Goal: Information Seeking & Learning: Learn about a topic

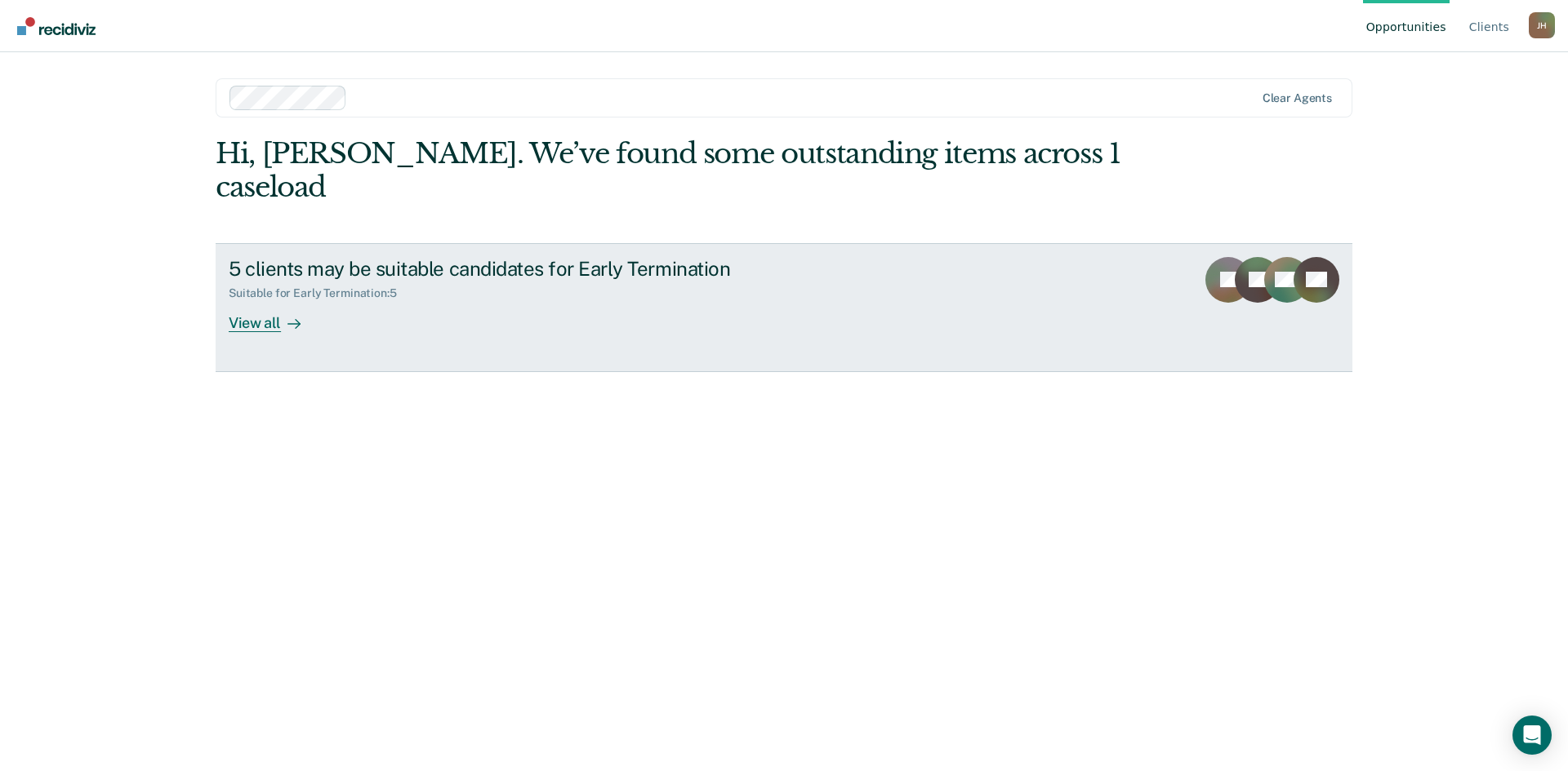
click at [770, 275] on div "5 clients may be suitable candidates for Early Termination Suitable for Early T…" at bounding box center [535, 295] width 612 height 75
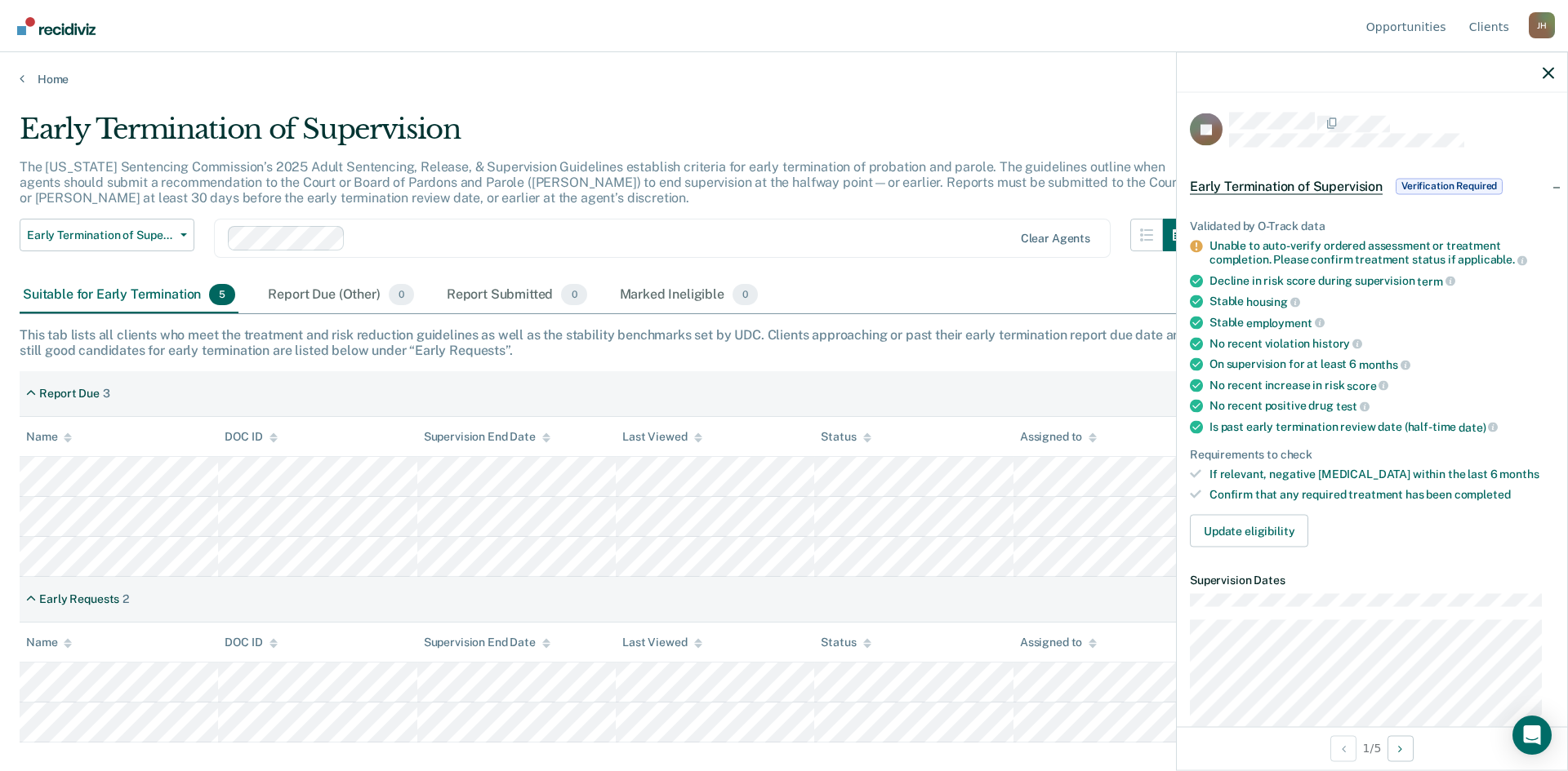
click at [186, 297] on div "Suitable for Early Termination 5" at bounding box center [130, 295] width 219 height 36
click at [212, 289] on span "5" at bounding box center [222, 295] width 26 height 21
click at [221, 289] on span "5" at bounding box center [222, 295] width 26 height 21
click at [1550, 69] on button "button" at bounding box center [1548, 72] width 11 height 14
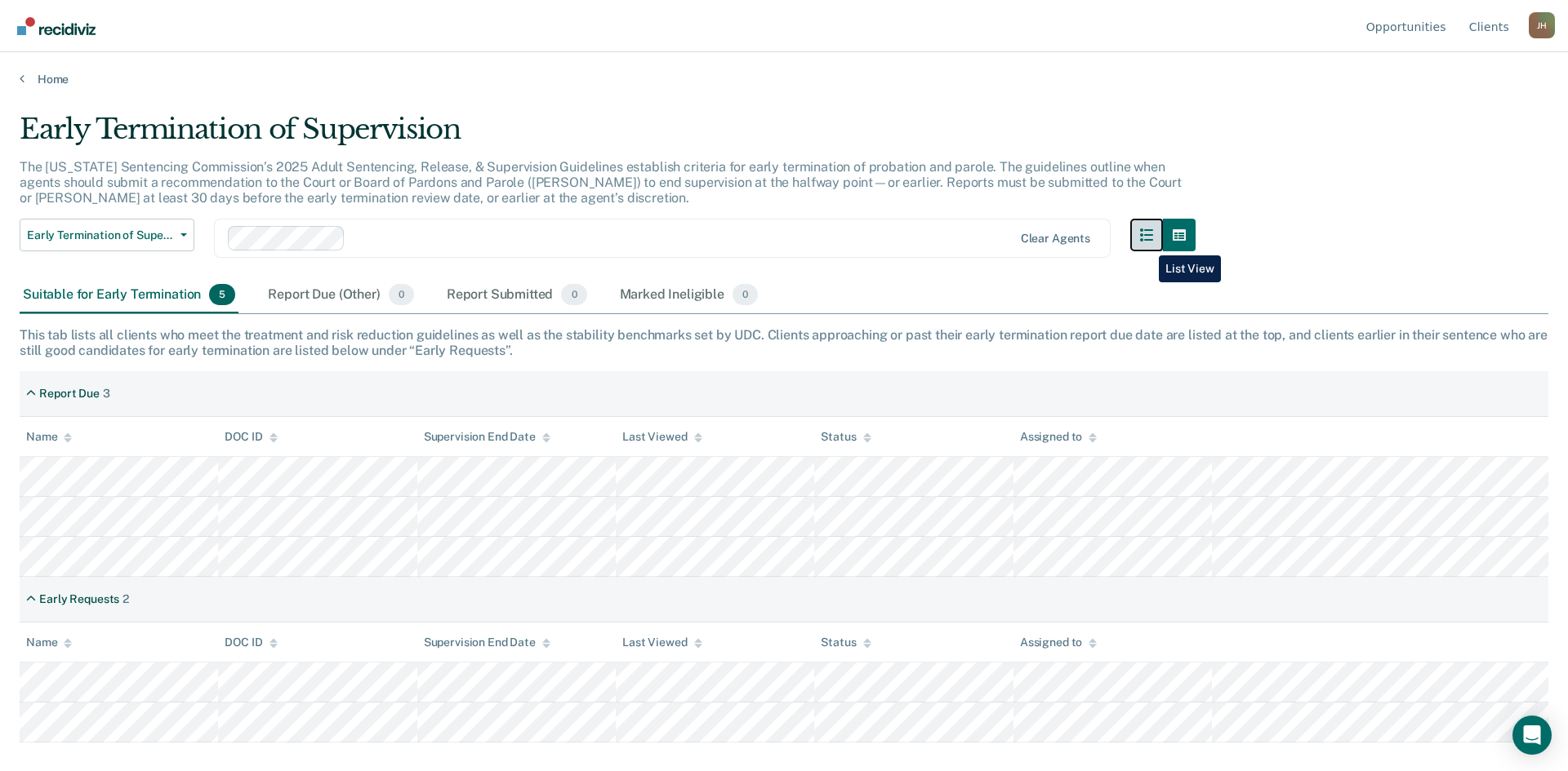
click at [1146, 243] on button "button" at bounding box center [1146, 236] width 33 height 33
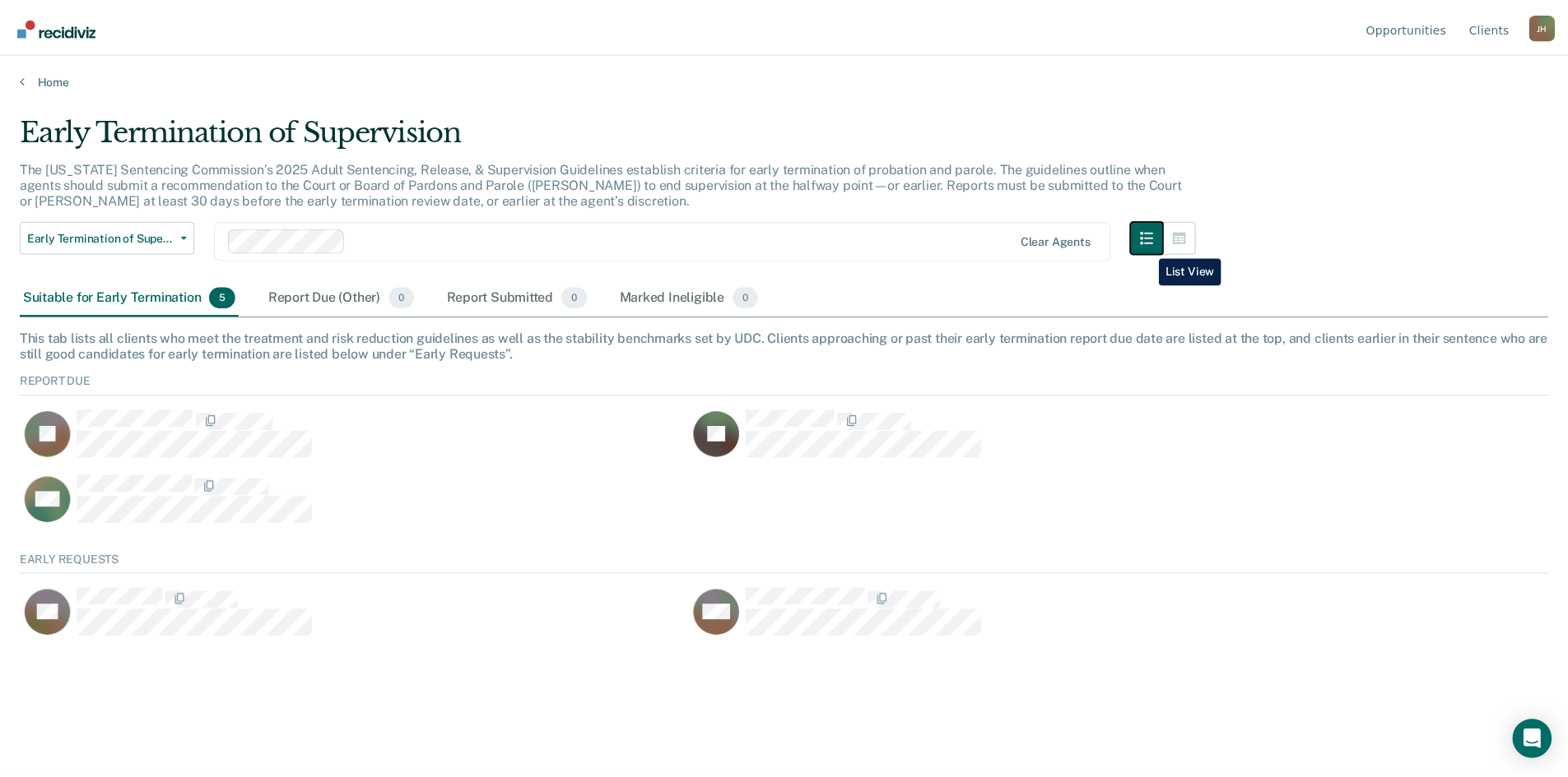
scroll to position [88, 1529]
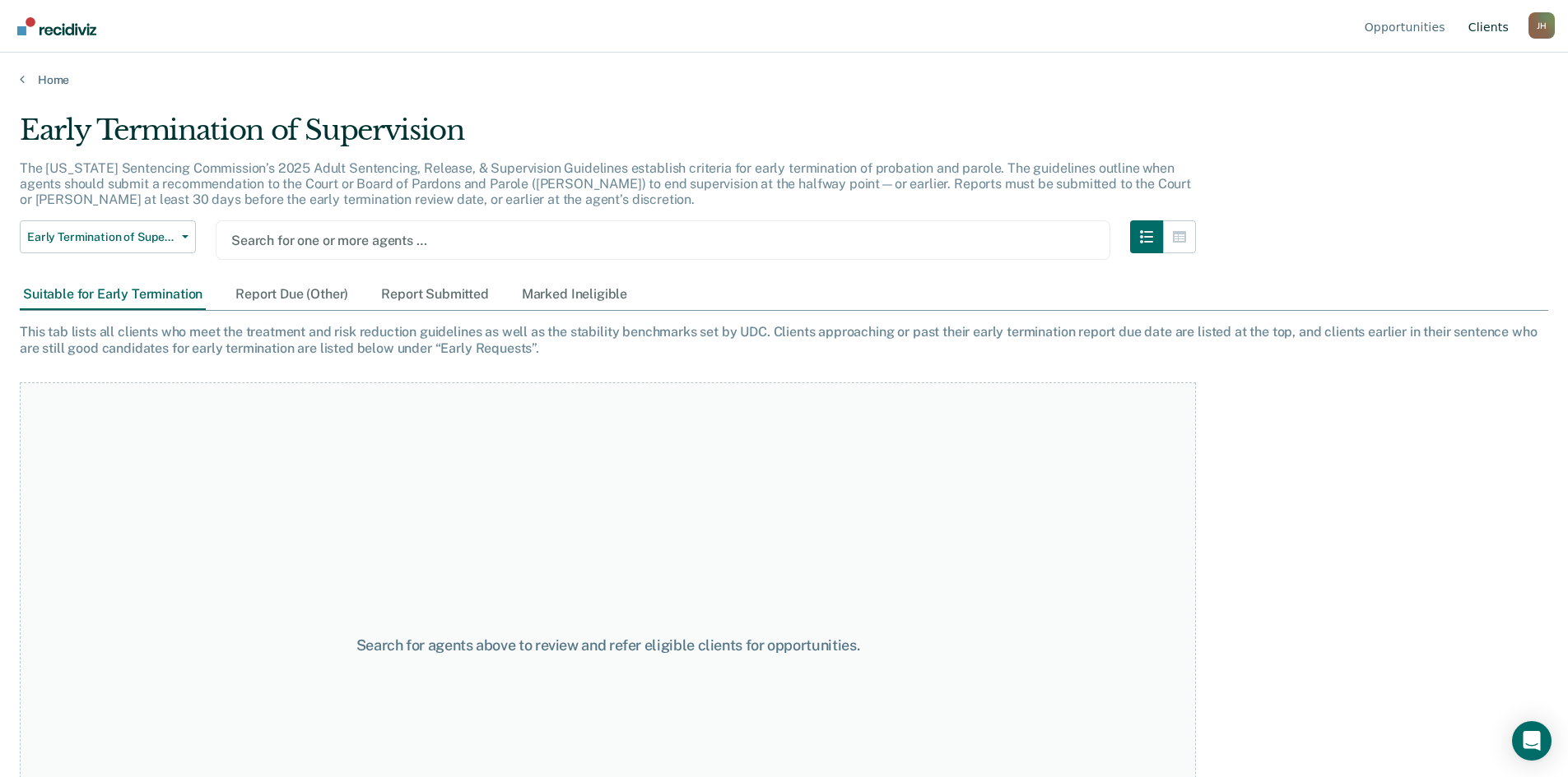
click at [1495, 22] on link "Client s" at bounding box center [1488, 26] width 47 height 53
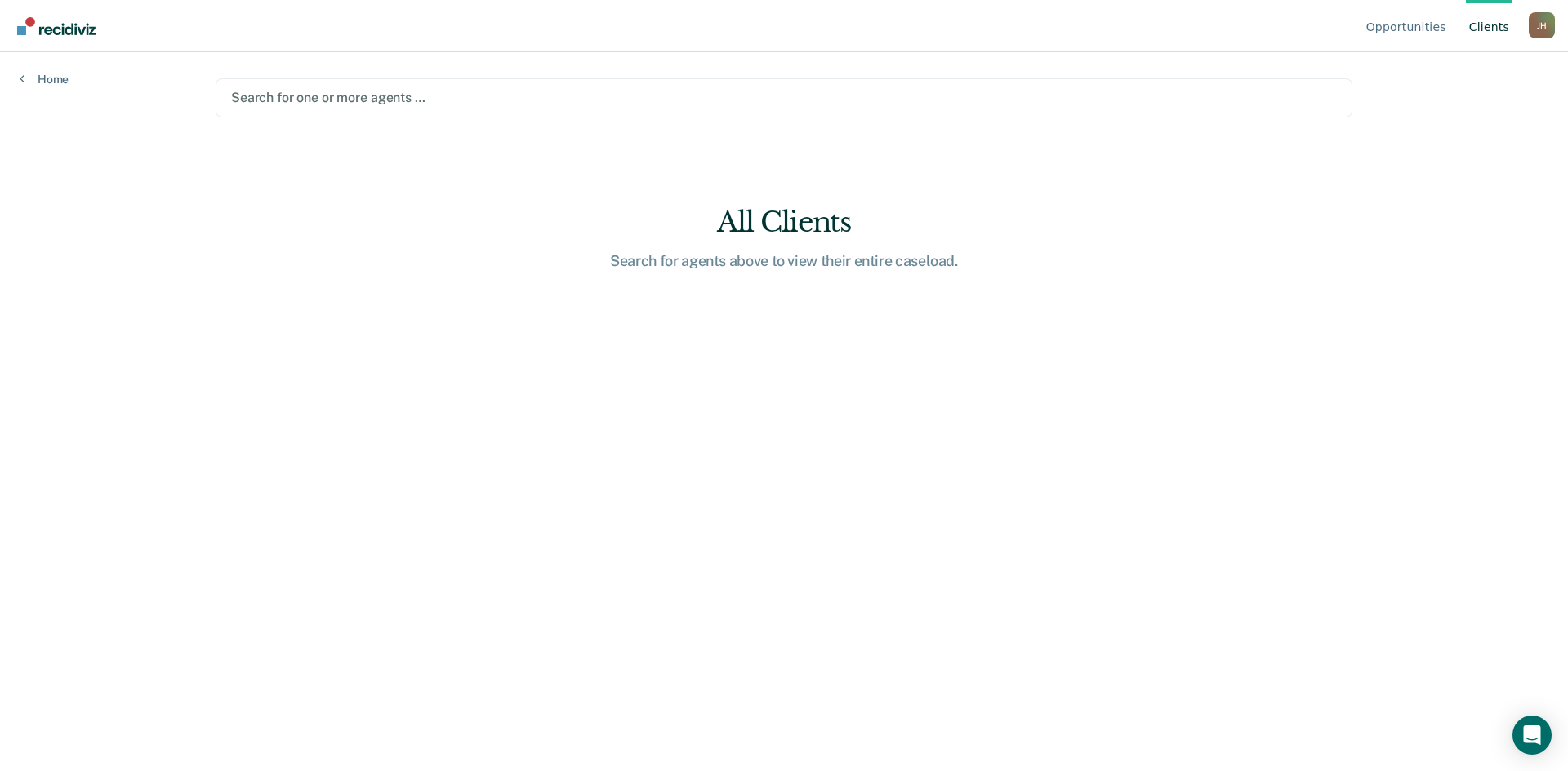
click at [1482, 27] on link "Client s" at bounding box center [1489, 26] width 47 height 52
click at [1543, 30] on div "[PERSON_NAME]" at bounding box center [1542, 25] width 26 height 26
drag, startPoint x: 1473, startPoint y: 27, endPoint x: 1481, endPoint y: 23, distance: 8.9
click at [1475, 27] on link "Client s" at bounding box center [1489, 26] width 47 height 52
click at [1403, 29] on link "Opportunities" at bounding box center [1406, 26] width 87 height 52
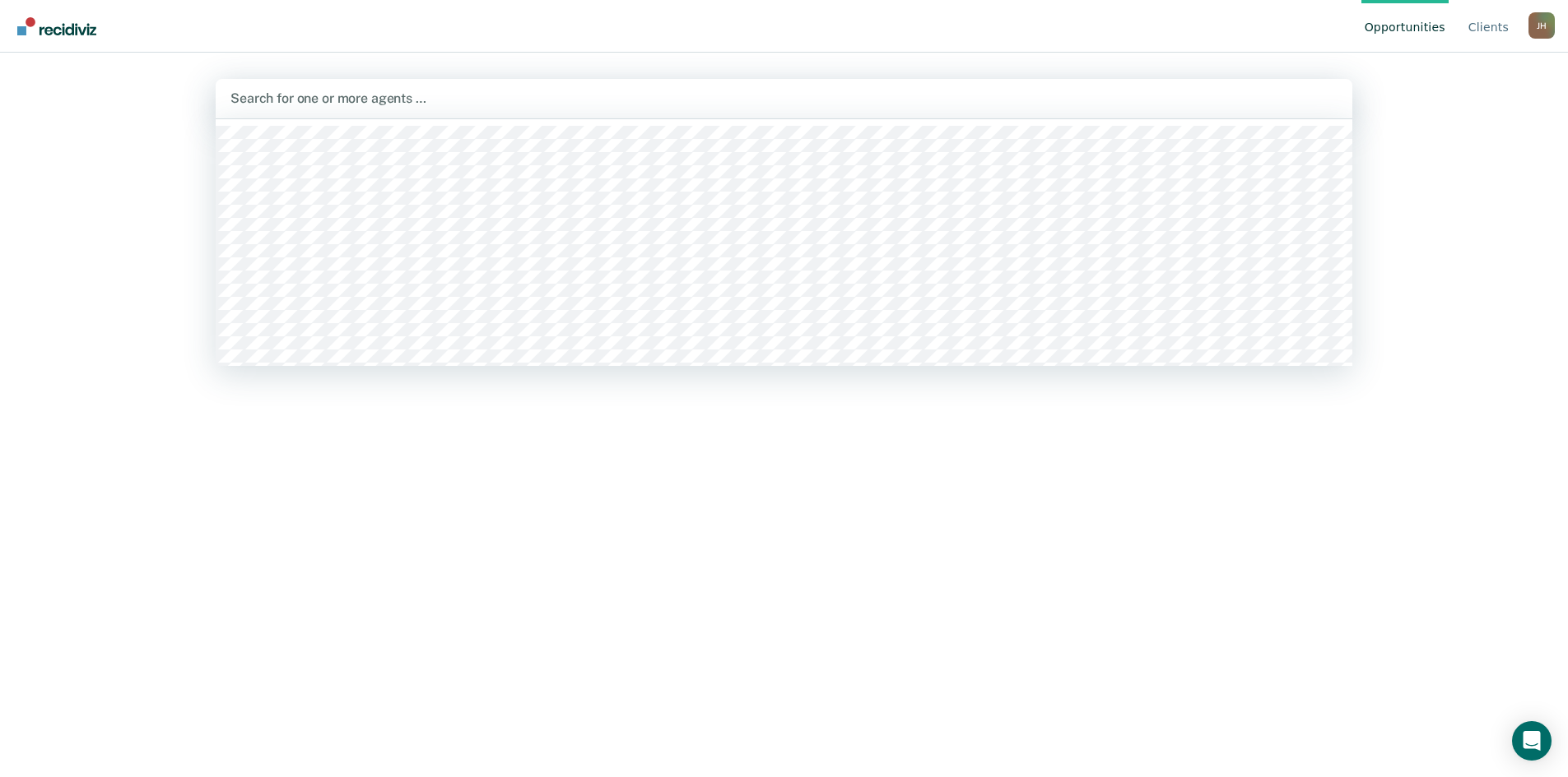
click at [287, 91] on div at bounding box center [784, 98] width 1107 height 19
click at [607, 559] on div "Hi, [PERSON_NAME]. Search for agents above to review and refer eligible clients…" at bounding box center [784, 504] width 1137 height 593
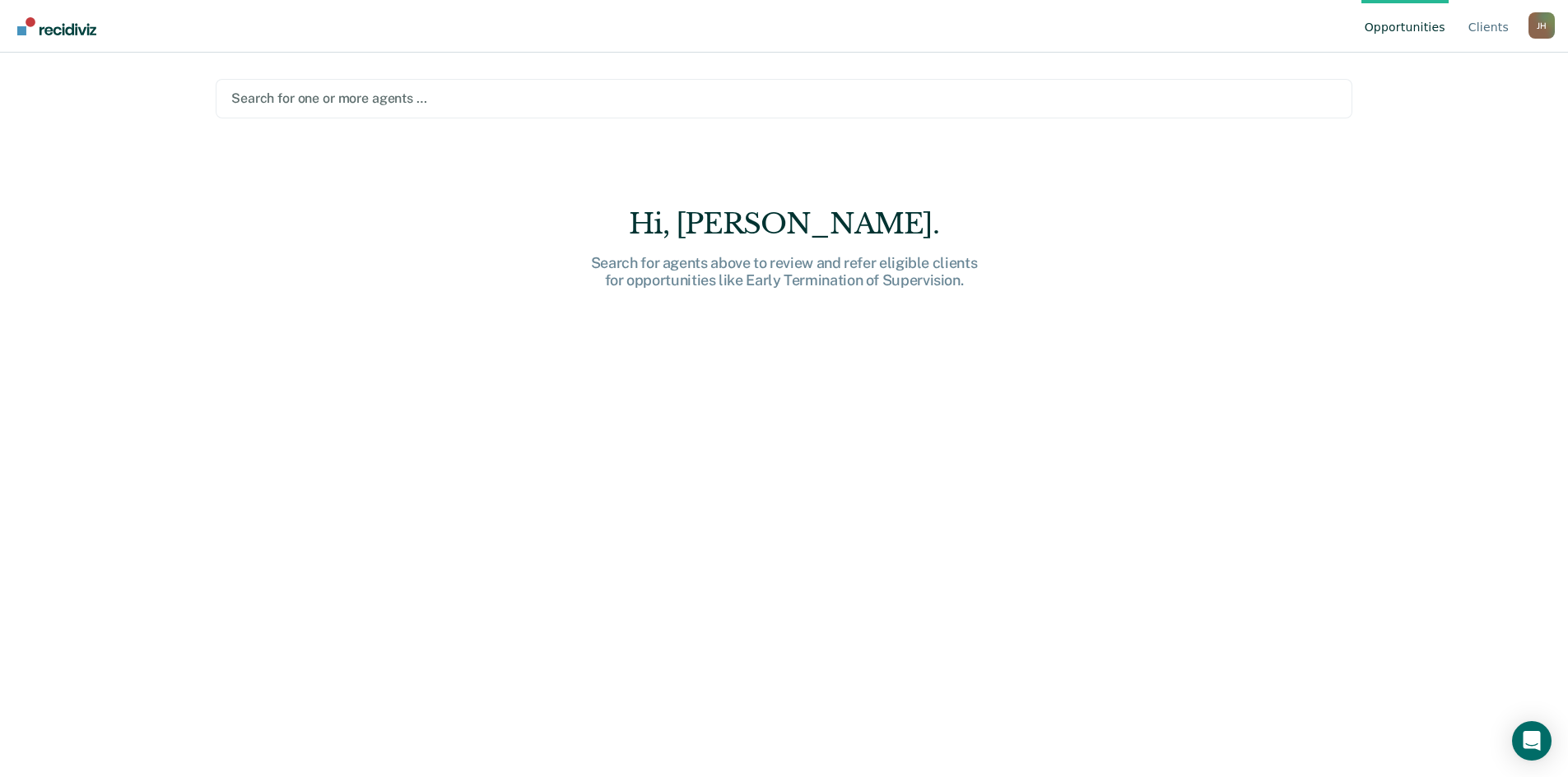
click at [1405, 24] on link "Opportunities" at bounding box center [1405, 26] width 88 height 53
click at [1485, 22] on link "Client s" at bounding box center [1488, 26] width 47 height 53
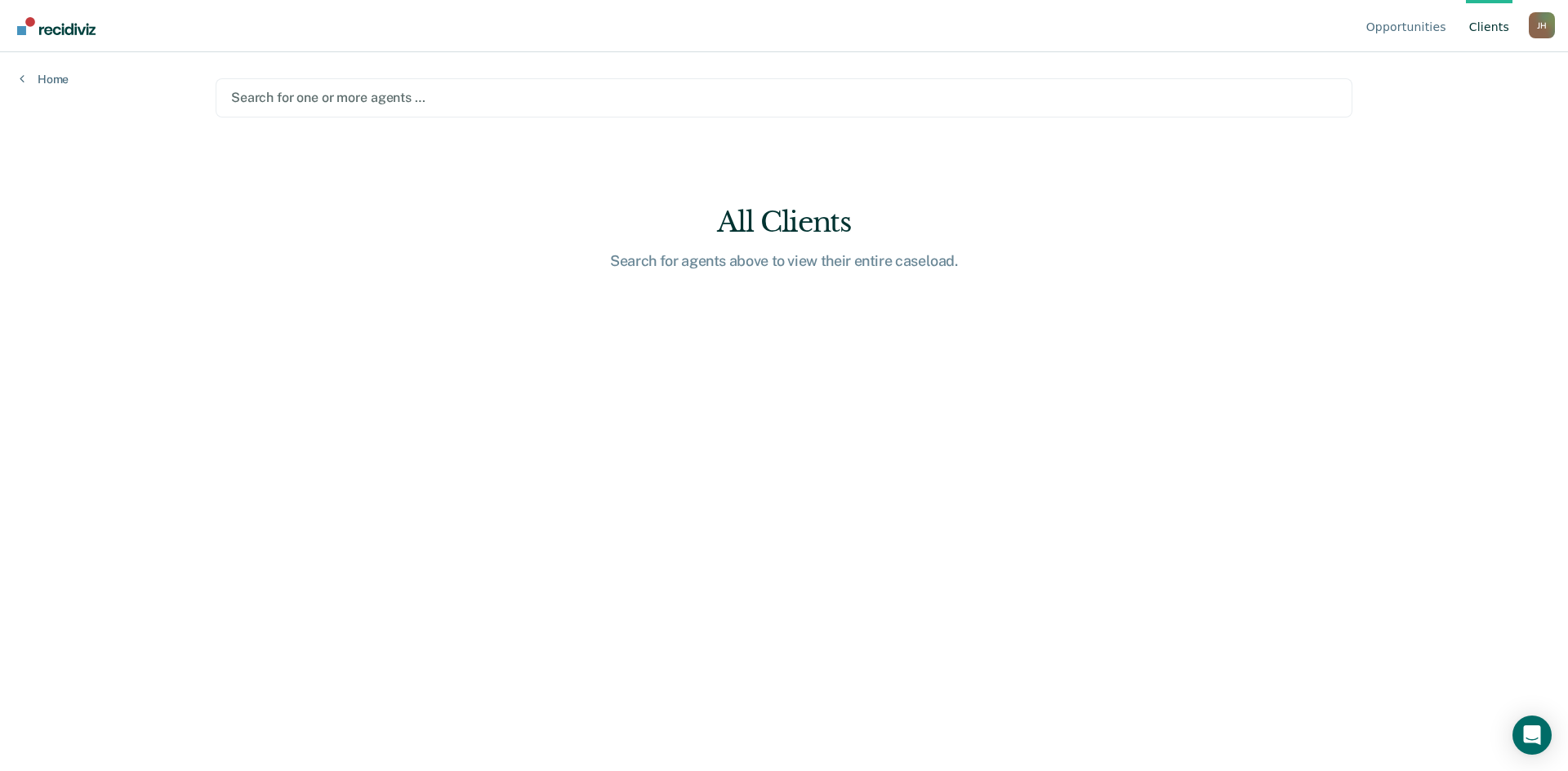
click at [64, 26] on img "Go to Recidiviz Home" at bounding box center [57, 26] width 78 height 18
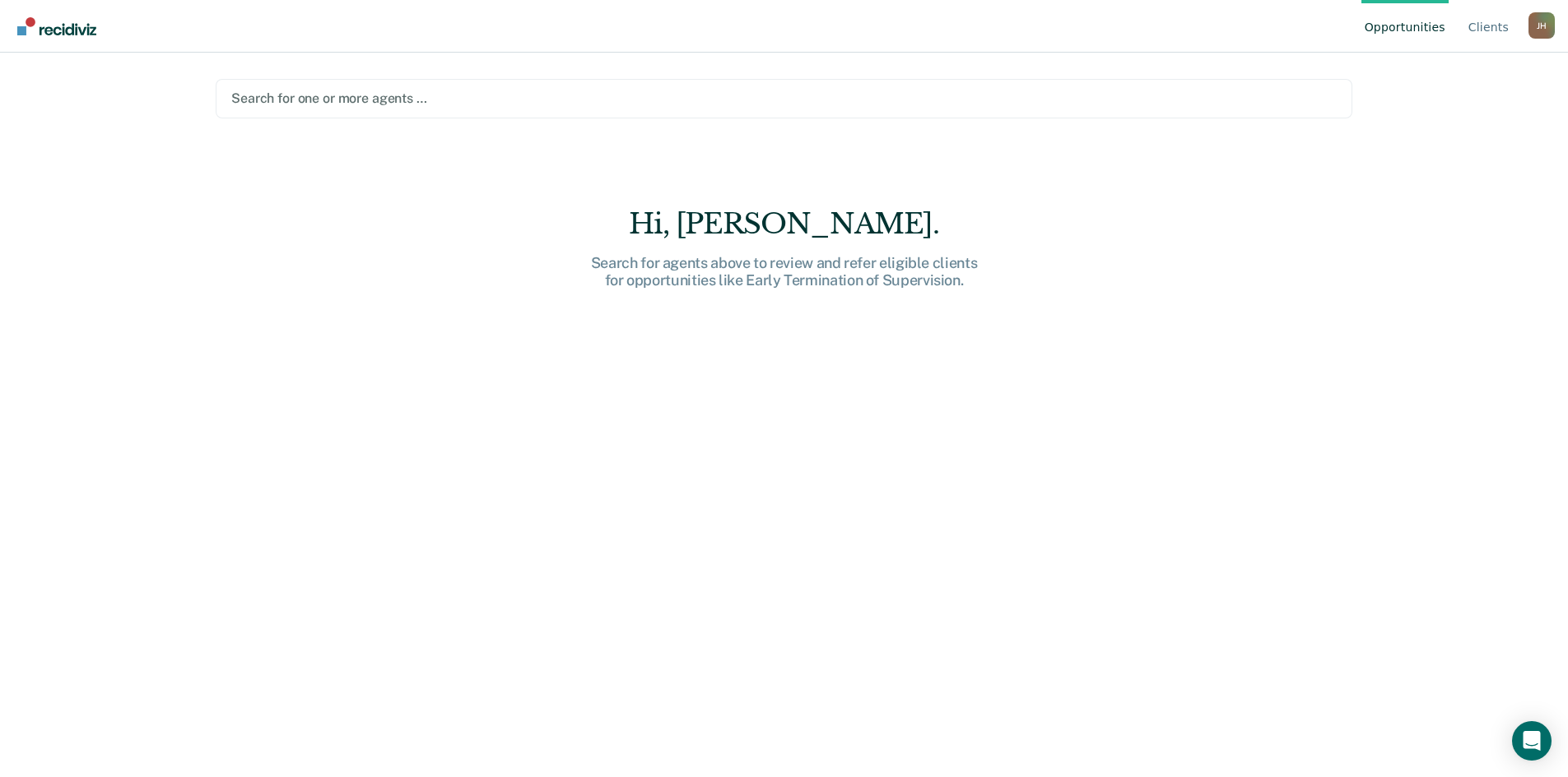
click at [27, 26] on img "Go to Recidiviz Home" at bounding box center [57, 26] width 79 height 18
drag, startPoint x: 1549, startPoint y: 34, endPoint x: 1539, endPoint y: 29, distance: 11.2
click at [1549, 34] on div "[PERSON_NAME]" at bounding box center [1542, 25] width 26 height 26
click at [1447, 76] on link "Profile" at bounding box center [1474, 77] width 106 height 14
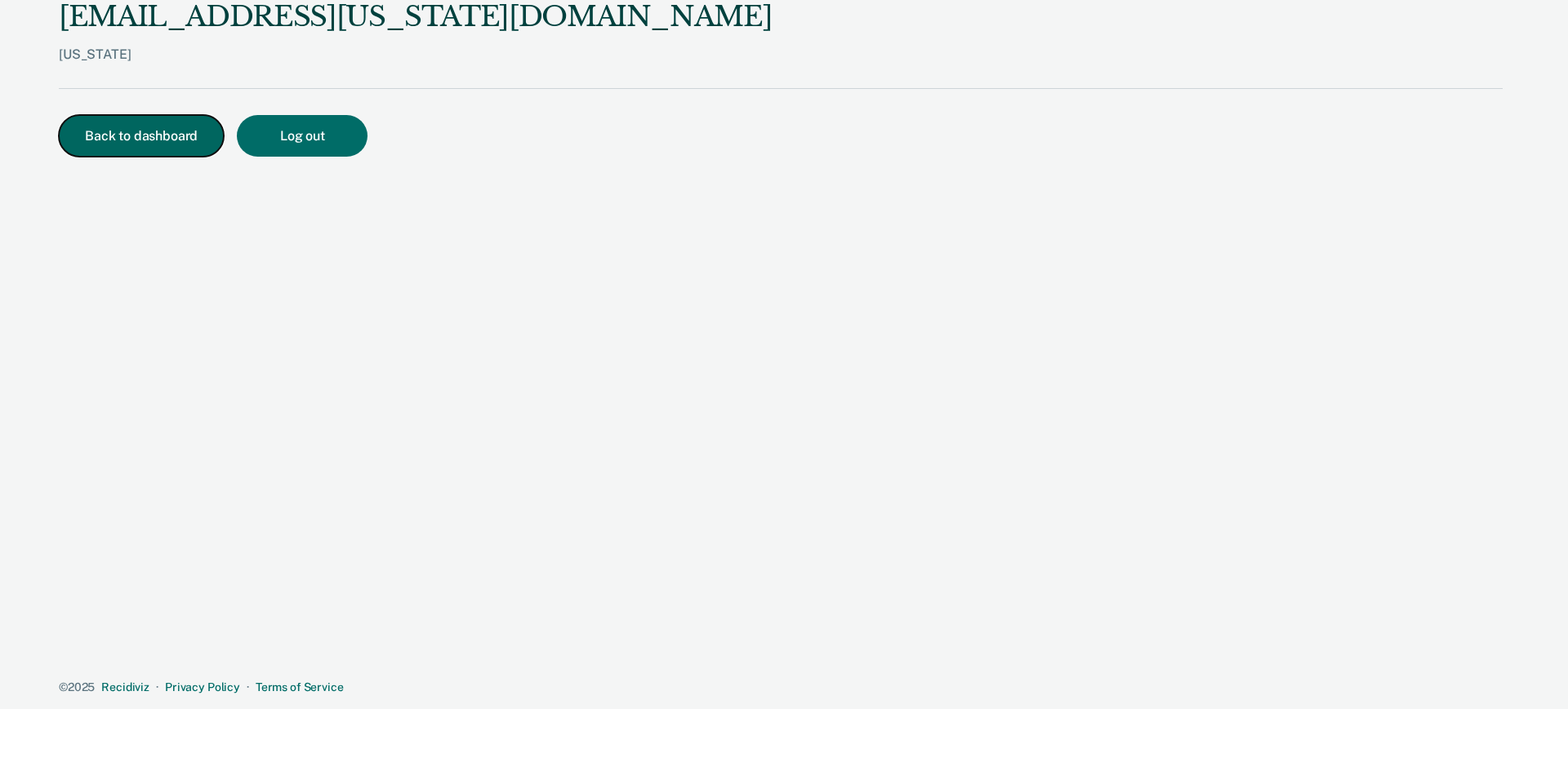
click at [169, 145] on button "Back to dashboard" at bounding box center [142, 136] width 165 height 42
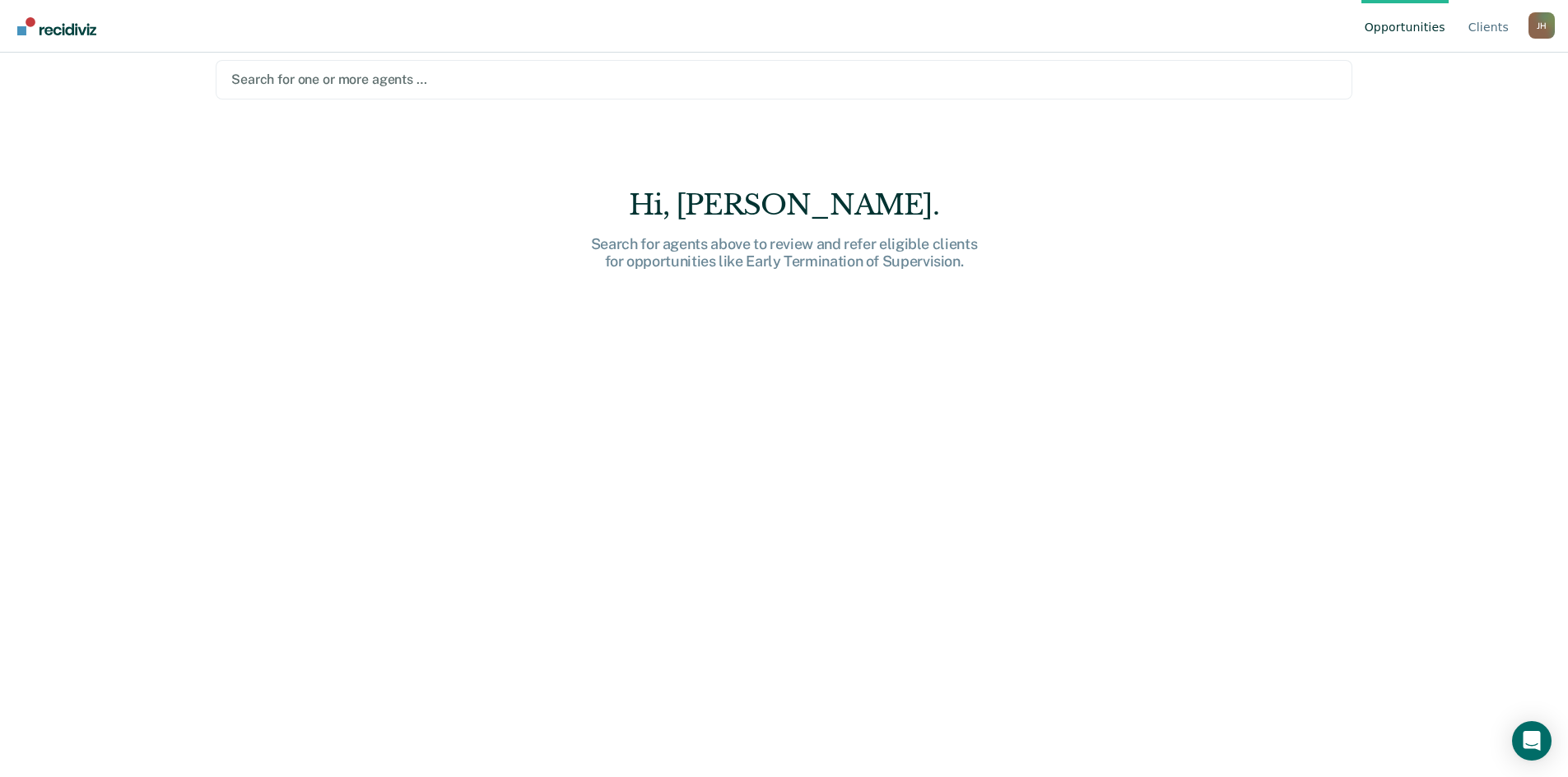
scroll to position [23, 0]
click at [1483, 25] on link "Client s" at bounding box center [1488, 26] width 47 height 53
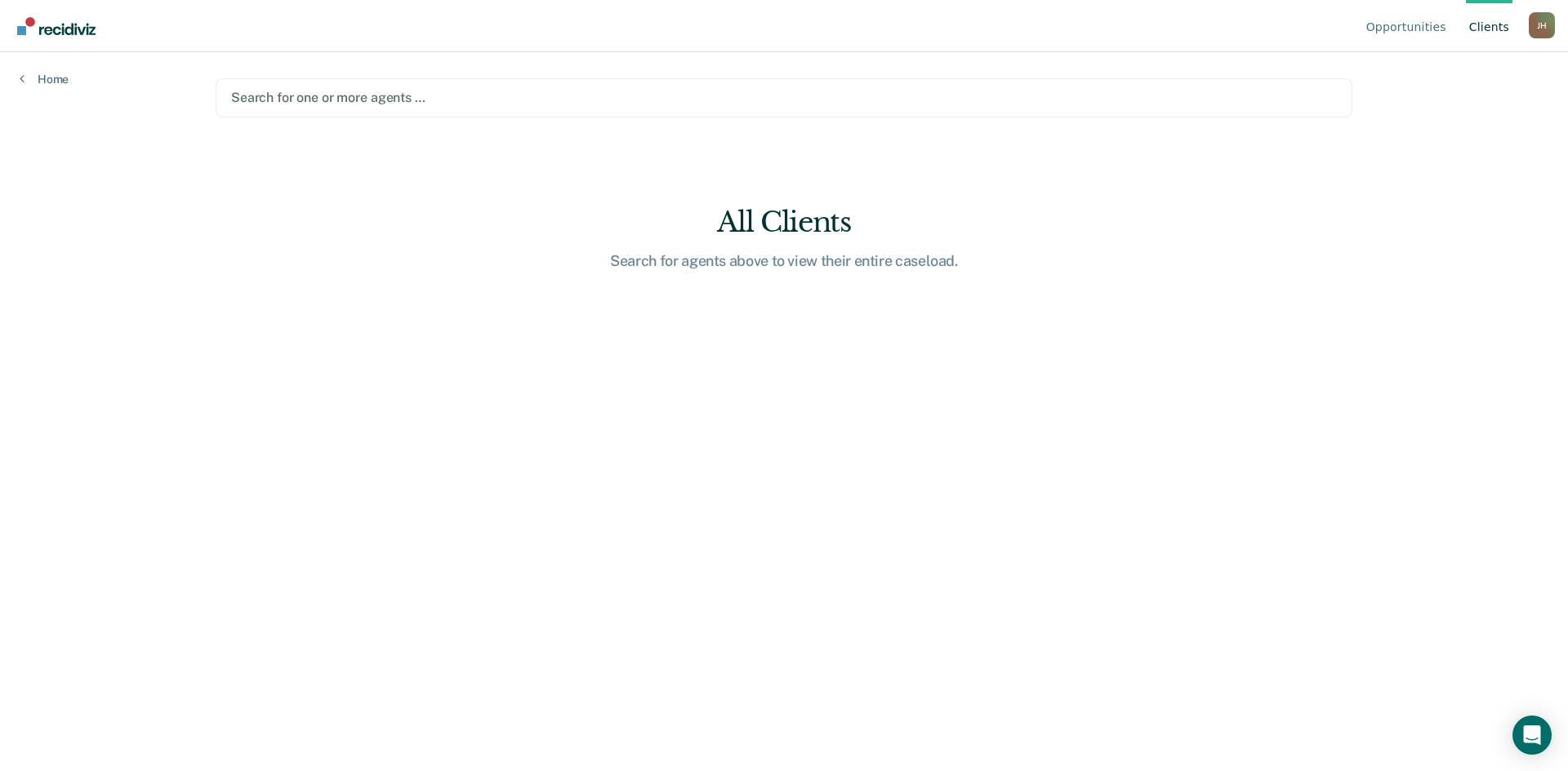
click at [1523, 20] on ul "Opportunities Client s" at bounding box center [1445, 26] width 166 height 52
click at [1525, 23] on ul "Opportunities Client s" at bounding box center [1445, 26] width 166 height 52
click at [1533, 22] on div "[PERSON_NAME]" at bounding box center [1542, 25] width 26 height 26
click at [1157, 104] on div at bounding box center [784, 97] width 1105 height 19
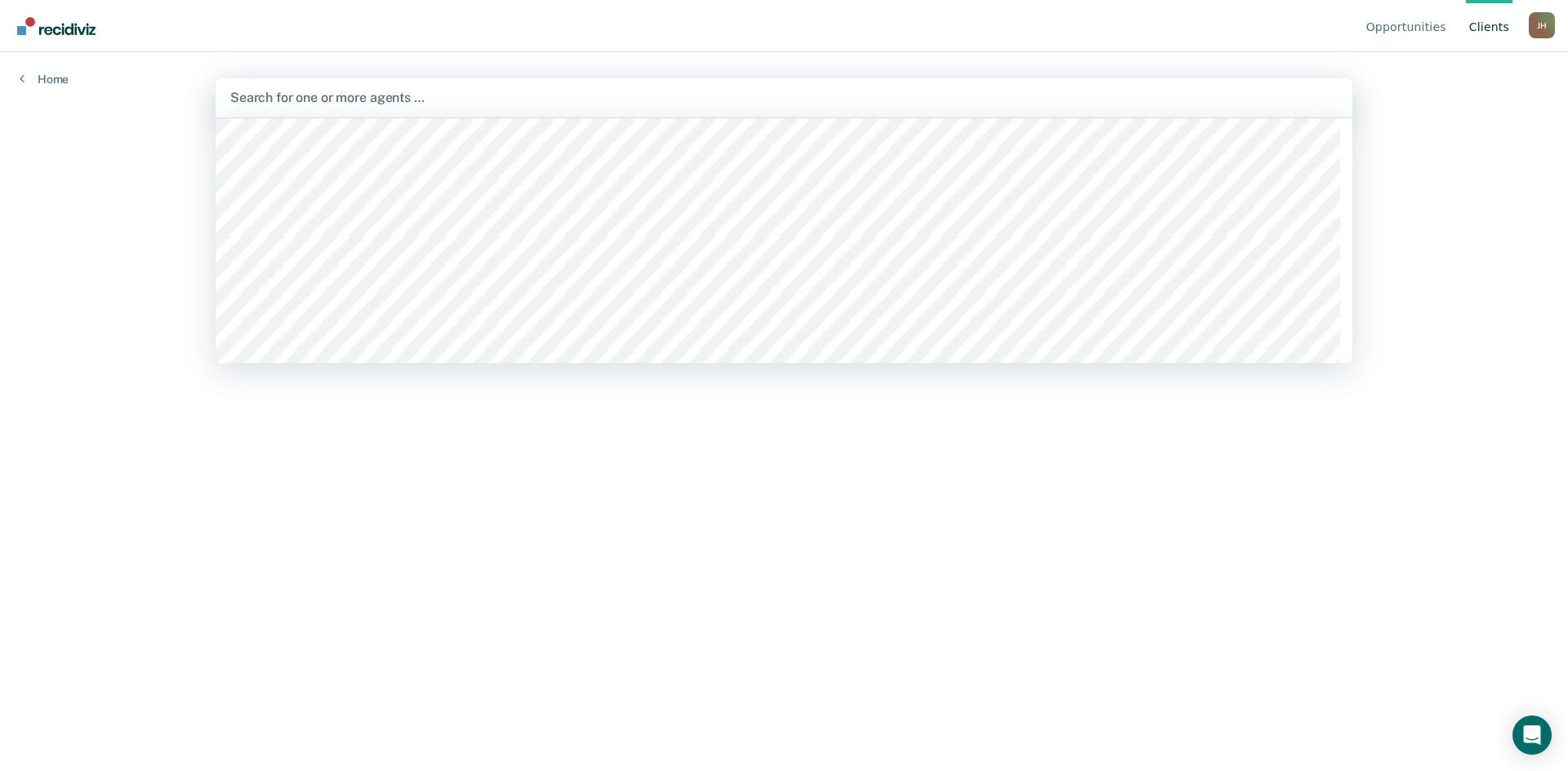
scroll to position [5550, 0]
type input "ho"
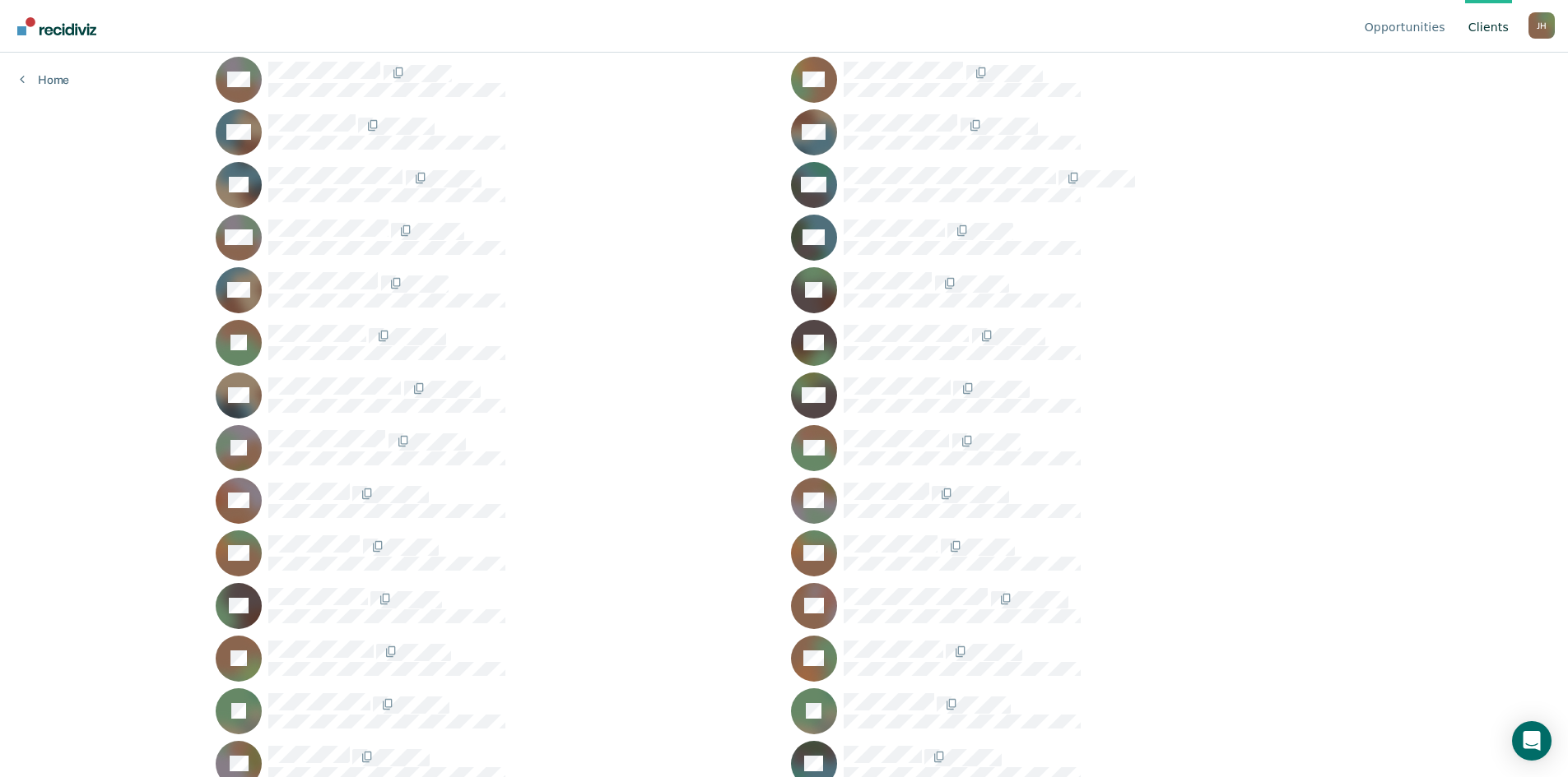
scroll to position [795, 0]
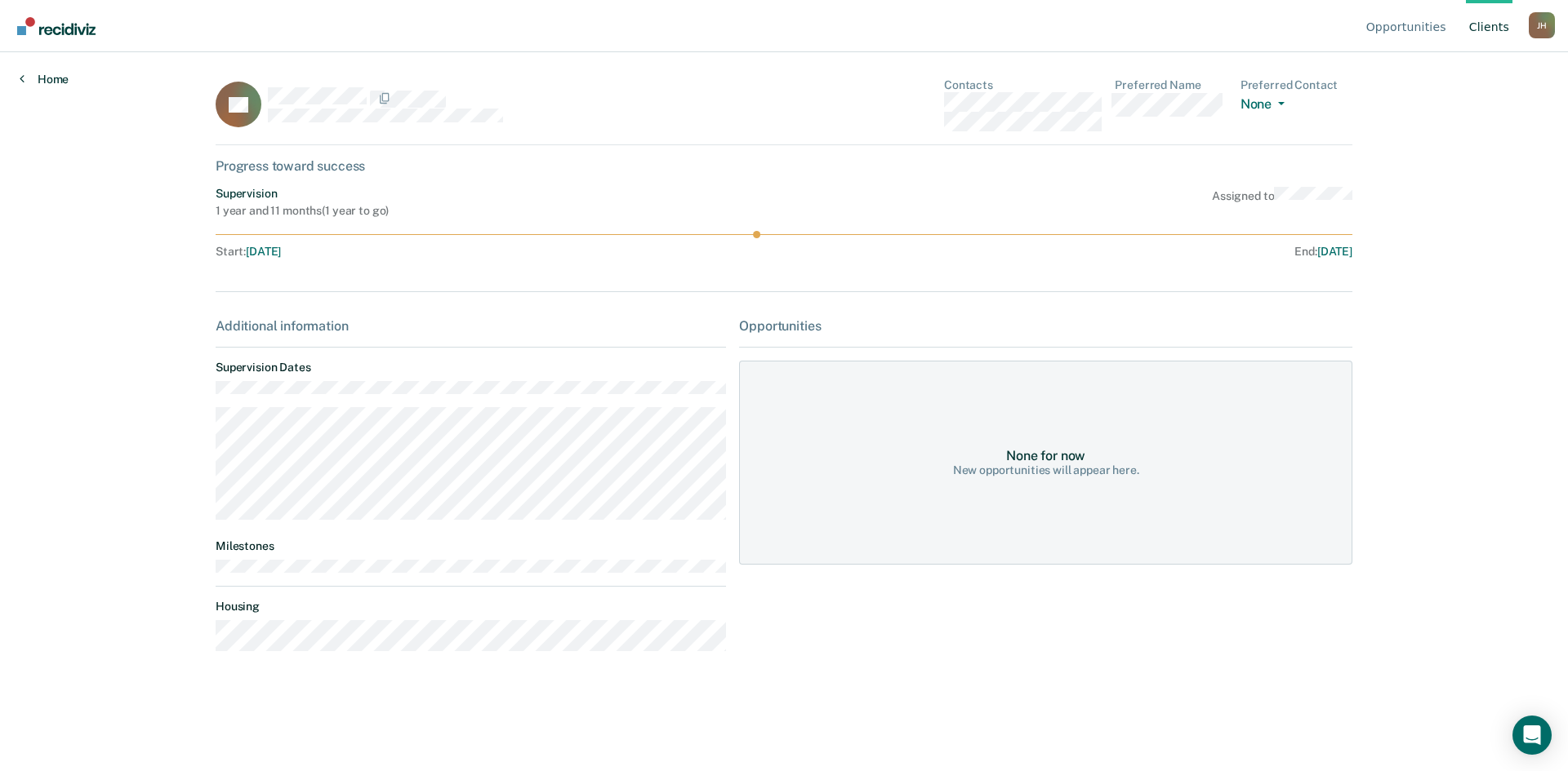
click at [50, 76] on link "Home" at bounding box center [44, 79] width 49 height 15
